Goal: Check status

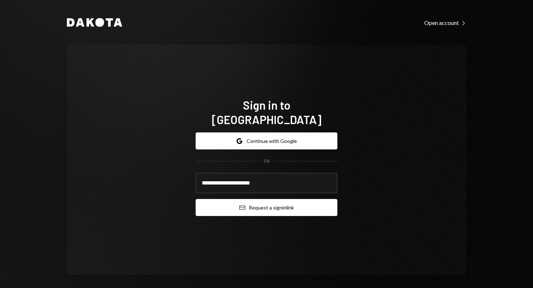
type input "**********"
click at [267, 202] on button "Email Request a sign in link" at bounding box center [266, 207] width 142 height 17
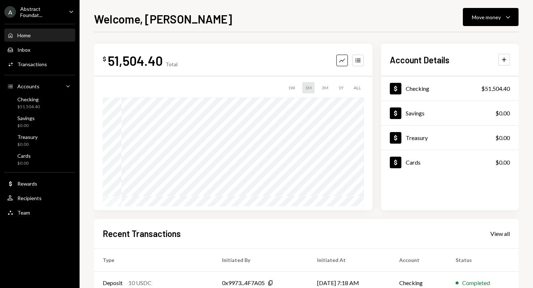
click at [217, 27] on div "Welcome, [PERSON_NAME] Move money Caret Down $ 51,504.40 Total Graph Accounts 1…" at bounding box center [306, 148] width 424 height 277
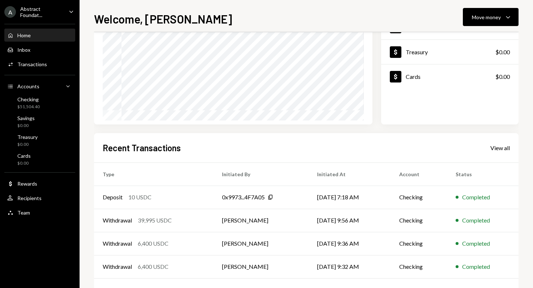
scroll to position [72, 0]
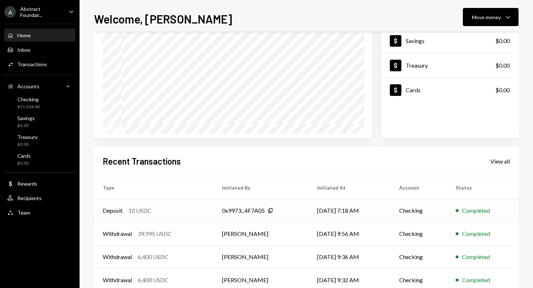
click at [173, 215] on td "Deposit 10 USDC" at bounding box center [153, 210] width 119 height 23
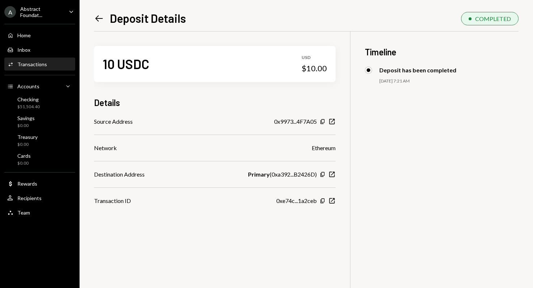
click at [230, 233] on div "10 USDC USD $10.00 Details Source Address 0x9973...4F7A05 Copy New Window Netwo…" at bounding box center [306, 175] width 424 height 288
click at [32, 104] on div "$51,504.40" at bounding box center [28, 107] width 22 height 6
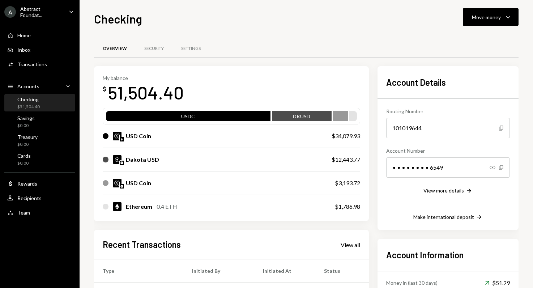
click at [298, 20] on div "Checking Move money Caret Down" at bounding box center [306, 18] width 424 height 16
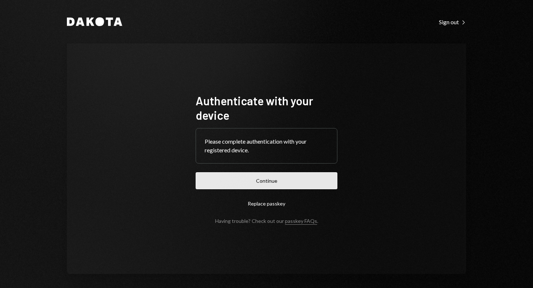
click at [315, 181] on button "Continue" at bounding box center [266, 180] width 142 height 17
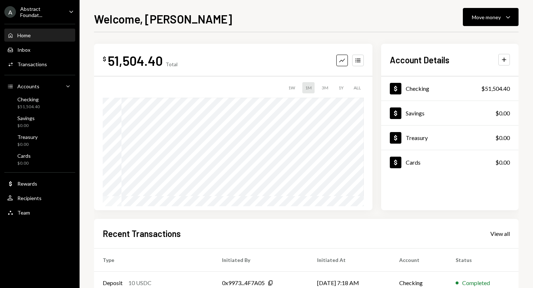
click at [385, 213] on div "$ 51,504.40 Total Graph Accounts 1W 1M 3M 1Y ALL Account Details Plus Dollar Ch…" at bounding box center [306, 223] width 424 height 358
click at [404, 40] on div "$ 51,504.40 Total Graph Accounts 1W 1M 3M 1Y ALL $428,132.69 Sep 13, 2025 Accou…" at bounding box center [306, 216] width 424 height 369
